Goal: Task Accomplishment & Management: Manage account settings

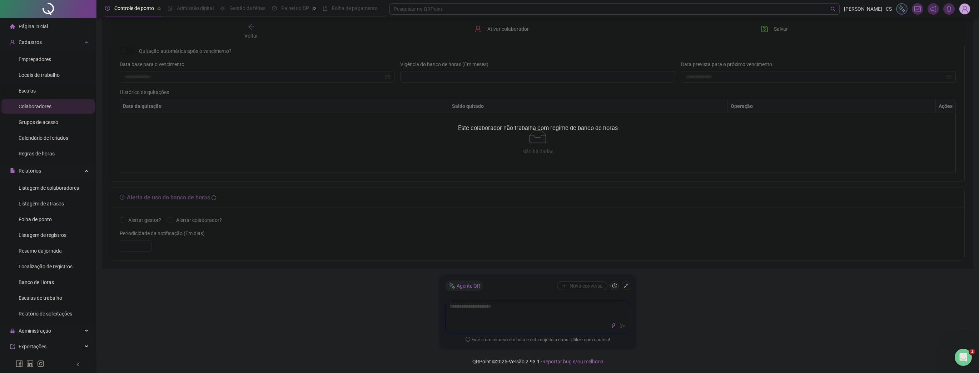
scroll to position [286, 0]
drag, startPoint x: 39, startPoint y: 98, endPoint x: 40, endPoint y: 93, distance: 4.8
click at [39, 96] on li "Escalas" at bounding box center [47, 91] width 93 height 14
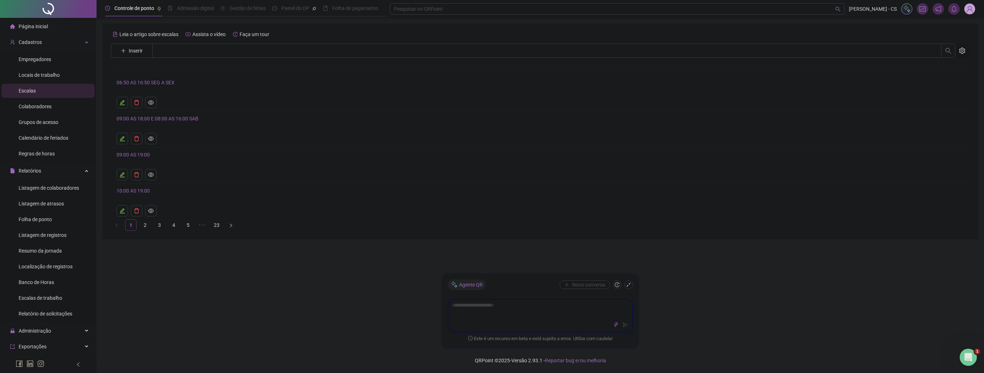
drag, startPoint x: 965, startPoint y: 49, endPoint x: 960, endPoint y: 53, distance: 6.4
click at [965, 49] on icon "setting" at bounding box center [962, 51] width 6 height 6
click at [936, 68] on span "Exibir inativas" at bounding box center [945, 67] width 36 height 8
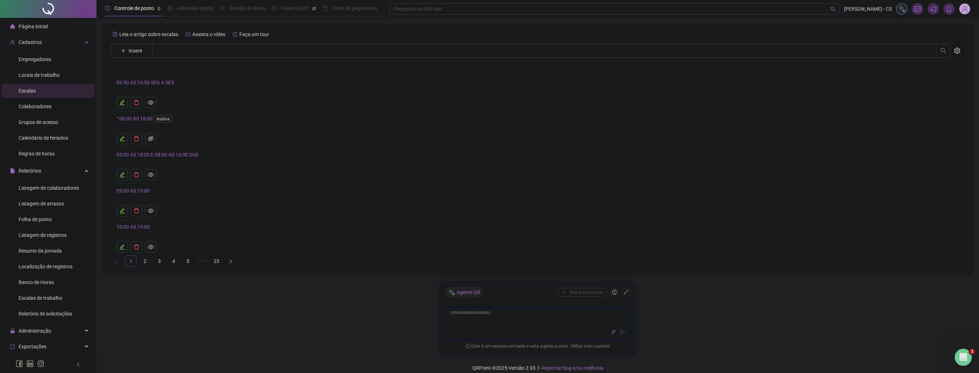
click at [959, 51] on icon "setting" at bounding box center [957, 51] width 6 height 6
click at [940, 63] on span "Exibir inativas" at bounding box center [940, 67] width 36 height 8
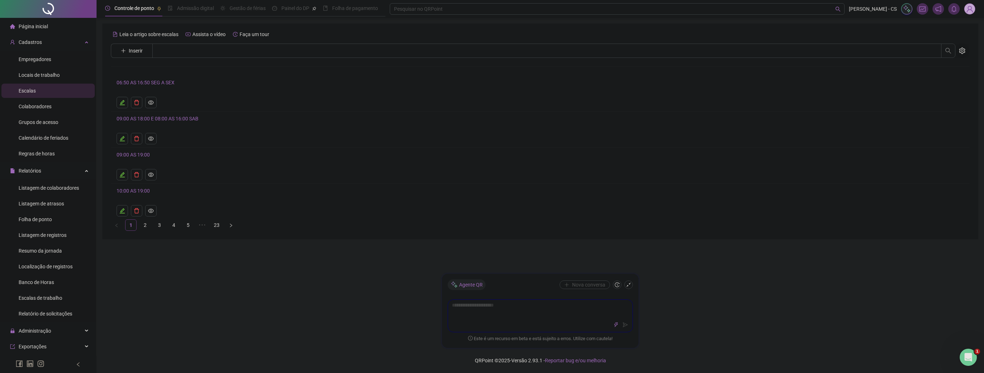
click at [965, 50] on button "button" at bounding box center [962, 51] width 14 height 14
click at [947, 66] on span "Exibir inativas" at bounding box center [945, 67] width 36 height 8
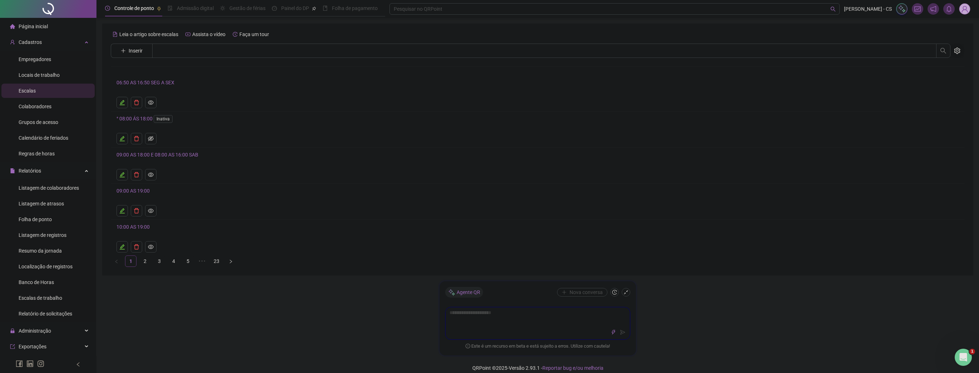
click at [958, 50] on icon "setting" at bounding box center [957, 51] width 6 height 6
click at [149, 114] on h4 "° 08:00 ÁS 18:00 Inativa" at bounding box center [538, 118] width 843 height 9
click at [142, 121] on link "° 08:00 ÁS 18:00 Inativa" at bounding box center [146, 119] width 59 height 6
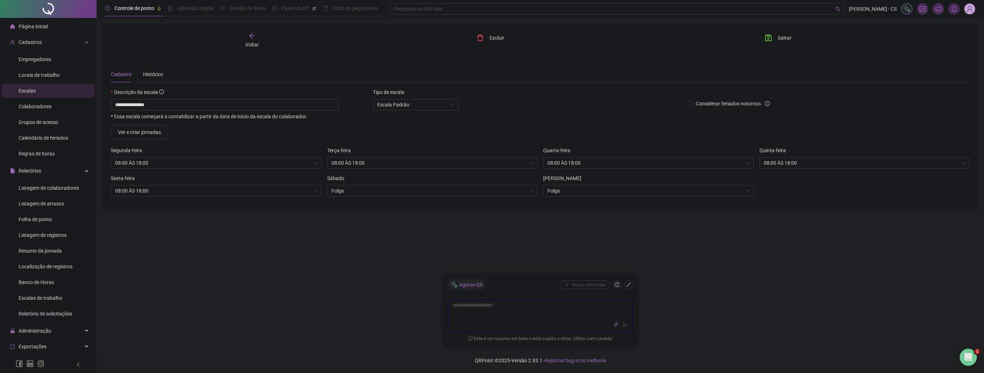
click at [255, 43] on span "Voltar" at bounding box center [252, 45] width 14 height 6
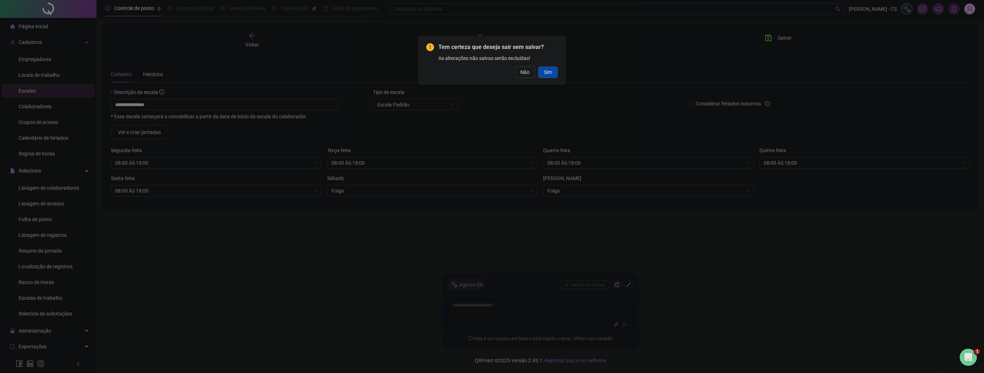
click at [555, 75] on button "Sim" at bounding box center [548, 71] width 20 height 11
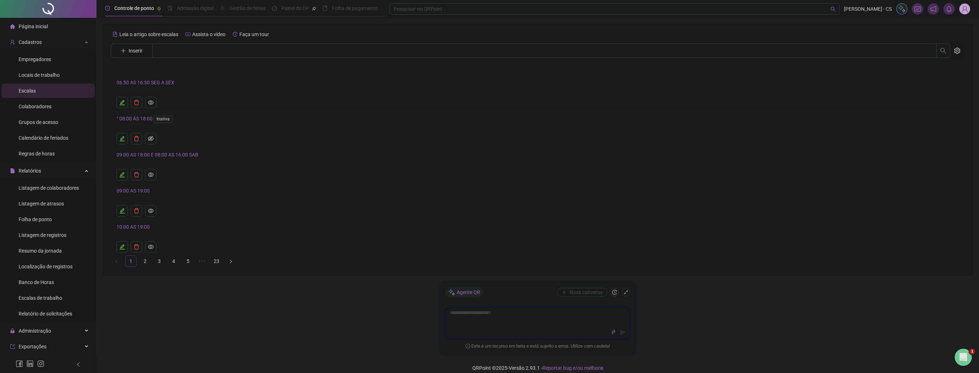
click at [165, 117] on span "Inativa" at bounding box center [163, 119] width 19 height 8
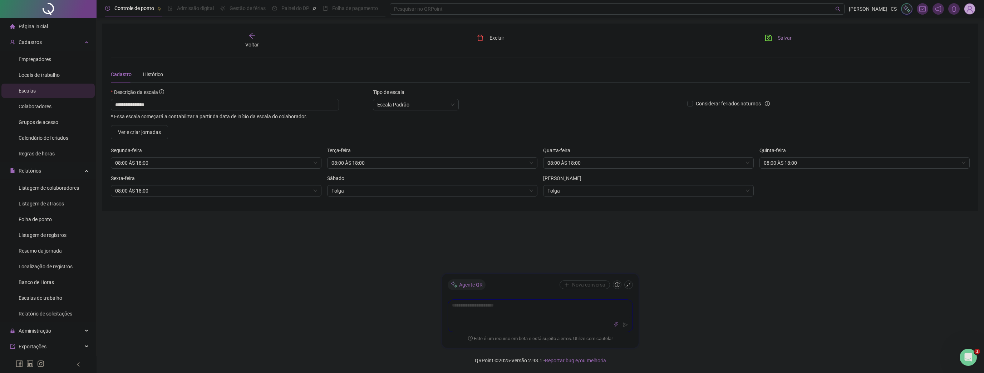
click at [781, 38] on span "Salvar" at bounding box center [784, 38] width 14 height 8
click at [244, 40] on div "Voltar" at bounding box center [252, 40] width 138 height 16
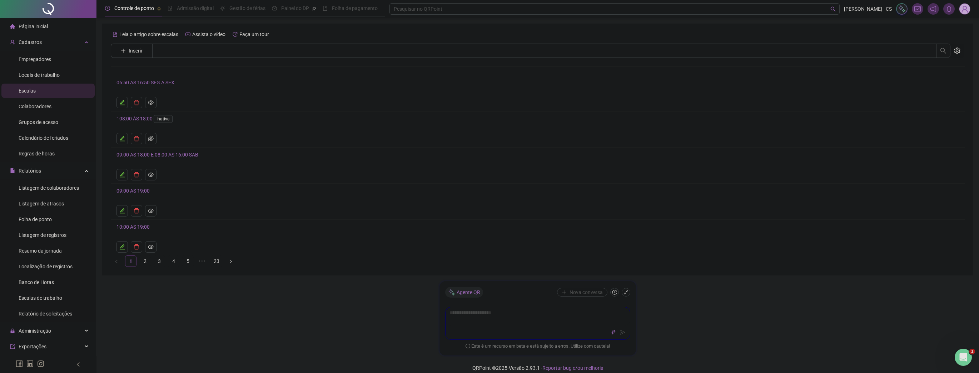
click at [140, 118] on link "° 08:00 ÁS 18:00 Inativa" at bounding box center [146, 119] width 59 height 6
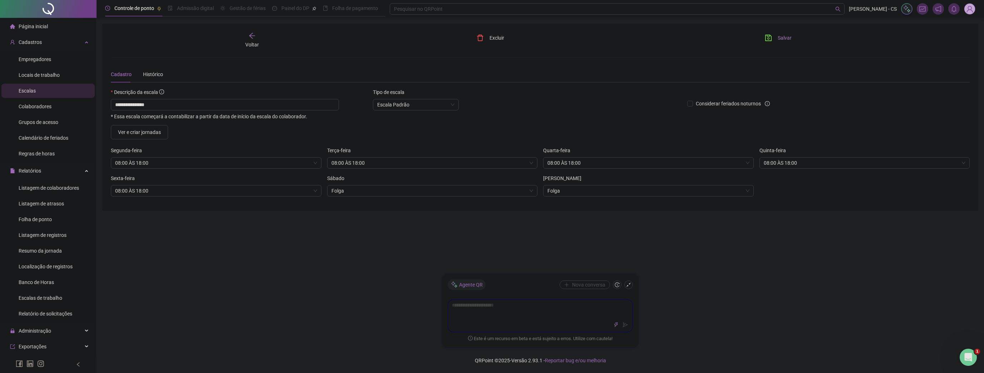
click at [788, 36] on span "Salvar" at bounding box center [784, 38] width 14 height 8
click at [254, 39] on icon "arrow-left" at bounding box center [251, 35] width 7 height 7
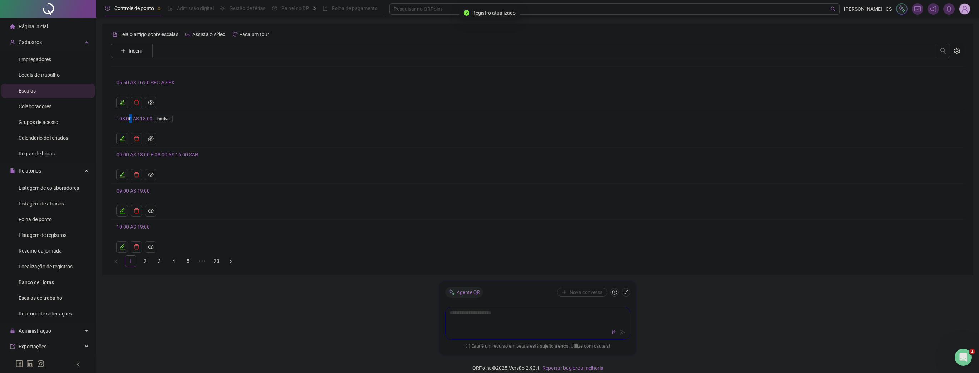
click at [130, 119] on link "° 08:00 ÁS 18:00 Inativa" at bounding box center [146, 119] width 59 height 6
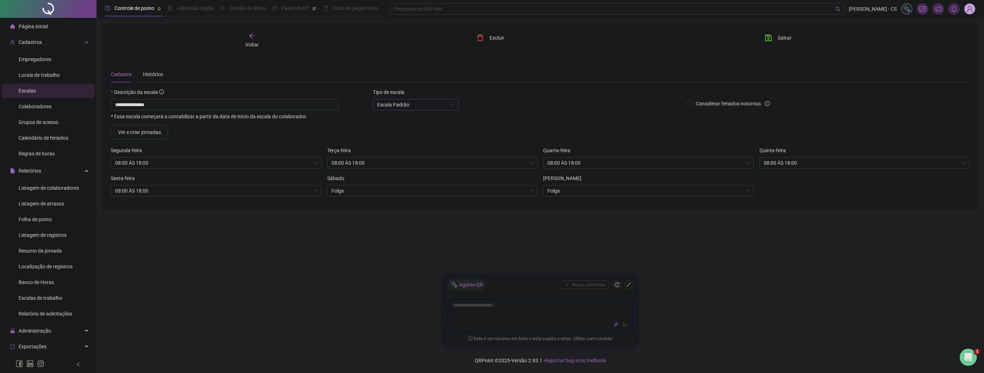
click at [424, 100] on span "Escala Padrão" at bounding box center [415, 104] width 77 height 11
click at [336, 84] on div "**********" at bounding box center [540, 134] width 858 height 136
click at [486, 39] on button "Excluir" at bounding box center [490, 37] width 38 height 11
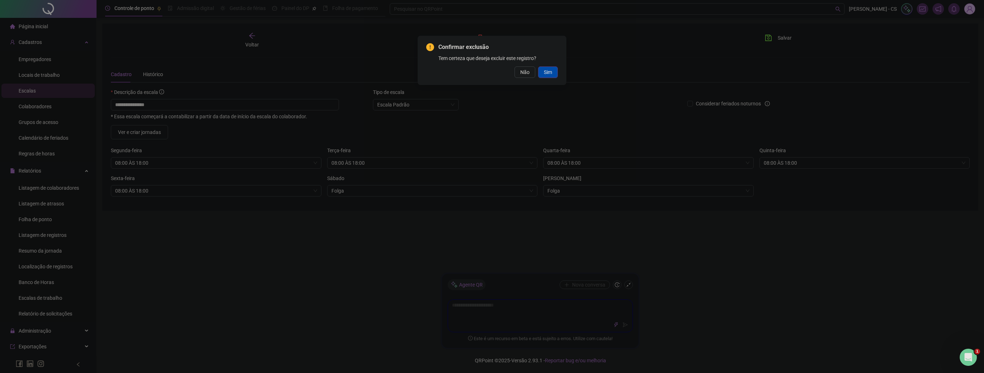
click at [551, 75] on span "Sim" at bounding box center [548, 72] width 8 height 8
click at [551, 90] on span "OK" at bounding box center [548, 88] width 7 height 8
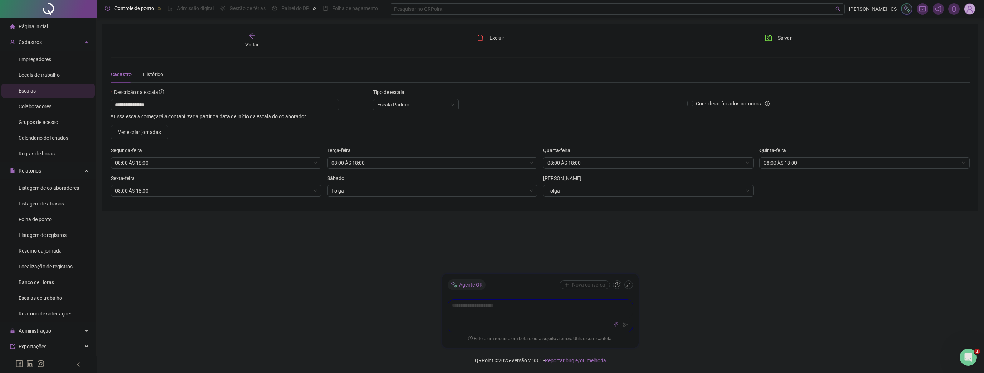
click at [249, 43] on span "Voltar" at bounding box center [252, 45] width 14 height 6
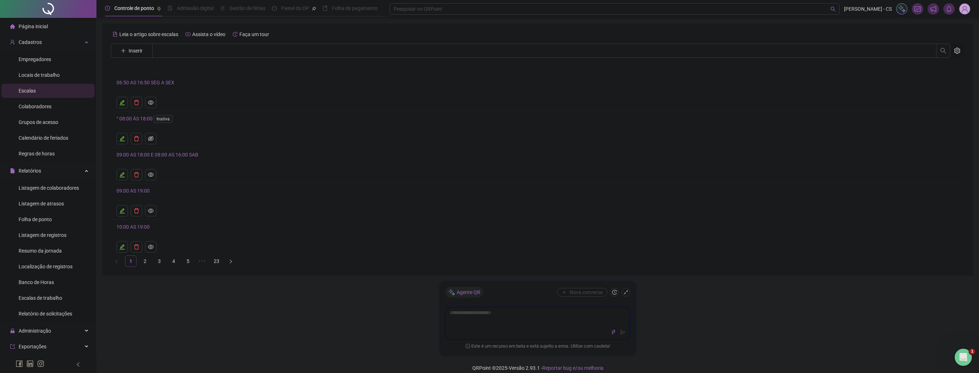
click at [956, 53] on icon "setting" at bounding box center [957, 51] width 6 height 6
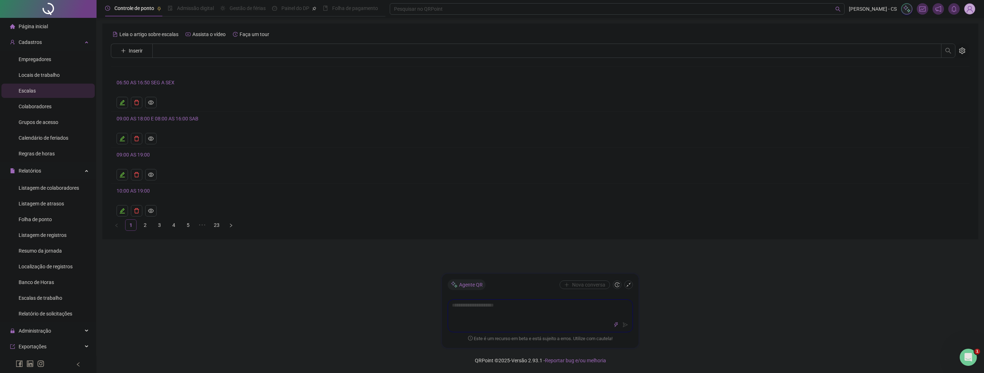
click at [965, 46] on button "button" at bounding box center [962, 51] width 14 height 14
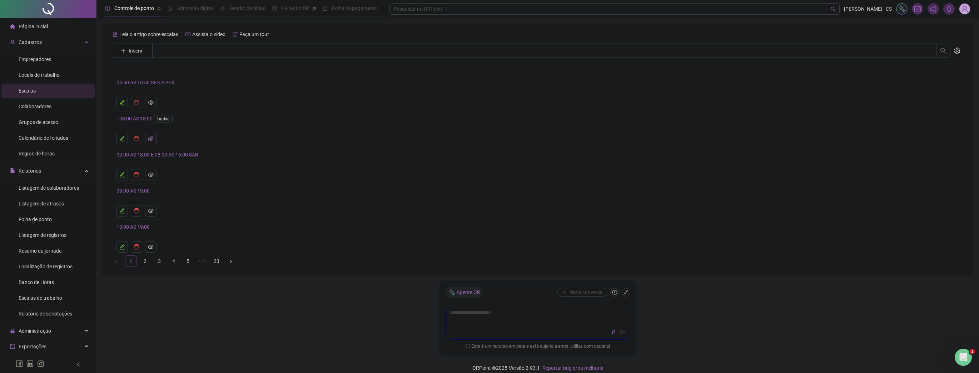
click at [153, 142] on button "button" at bounding box center [150, 138] width 11 height 11
click at [153, 139] on icon "eye" at bounding box center [151, 139] width 6 height 6
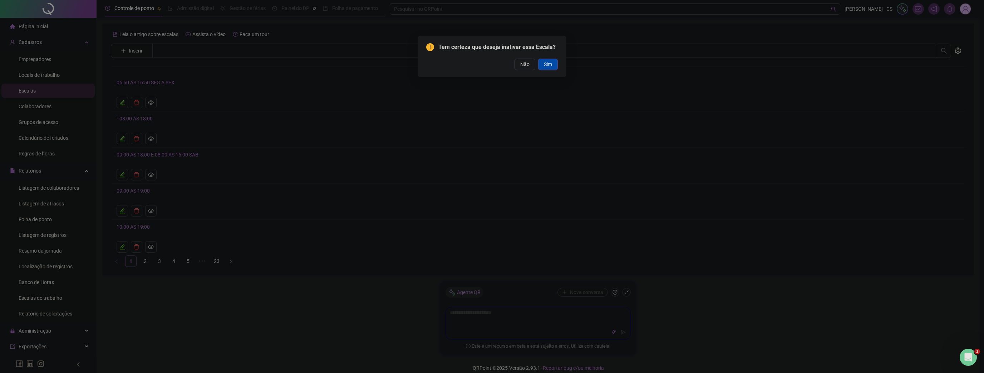
click at [553, 63] on button "Sim" at bounding box center [548, 64] width 20 height 11
